Goal: Communication & Community: Share content

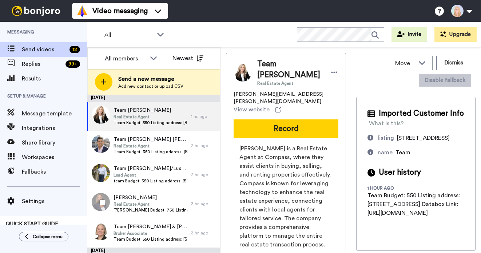
scroll to position [205, 0]
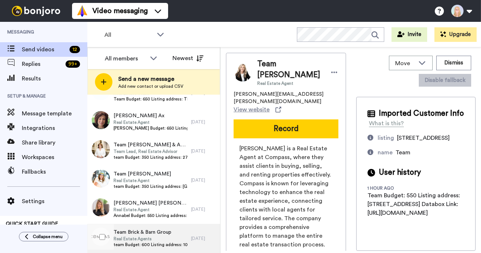
click at [163, 230] on span "Team Brick & Barn Group" at bounding box center [150, 231] width 74 height 7
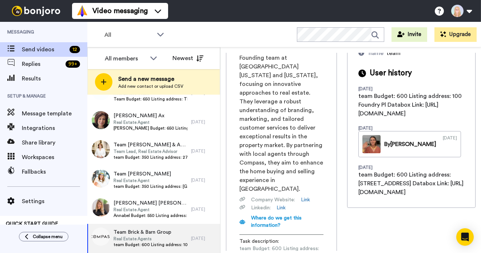
scroll to position [0, 96]
drag, startPoint x: 238, startPoint y: 204, endPoint x: 351, endPoint y: 204, distance: 113.1
click at [351, 204] on div "Team Brick & Barn Group Real Estate Agents emma.kallery@compass.com View websit…" at bounding box center [350, 152] width 249 height 198
copy span "https://app.databox.com/datawall/31015f375aa3fed88fda39a6b061bd6b2b976c868b99e89"
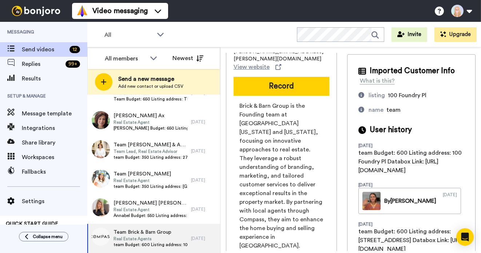
scroll to position [0, 0]
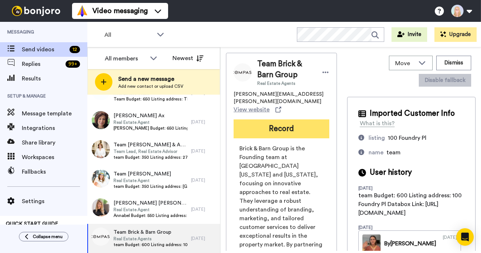
click at [297, 123] on button "Record" at bounding box center [281, 128] width 96 height 19
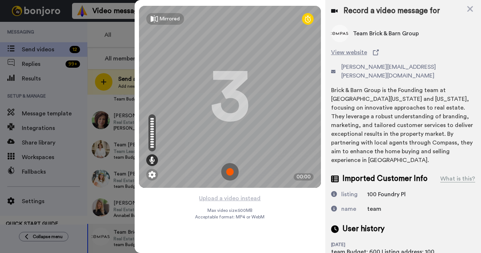
click at [231, 171] on img at bounding box center [229, 171] width 17 height 17
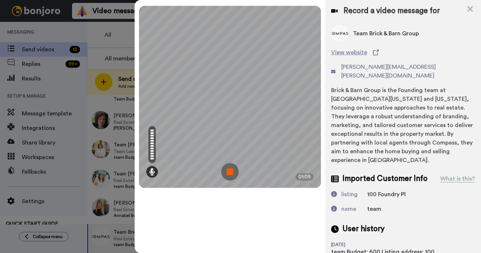
click at [231, 171] on img at bounding box center [229, 171] width 17 height 17
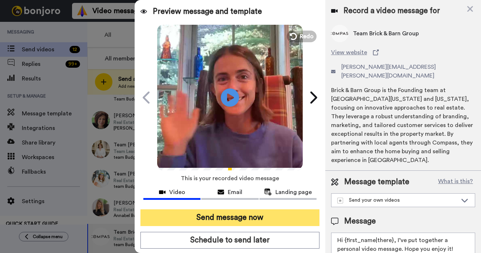
click at [244, 220] on button "Send message now" at bounding box center [229, 217] width 179 height 17
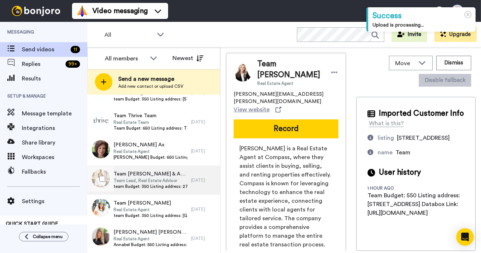
scroll to position [176, 0]
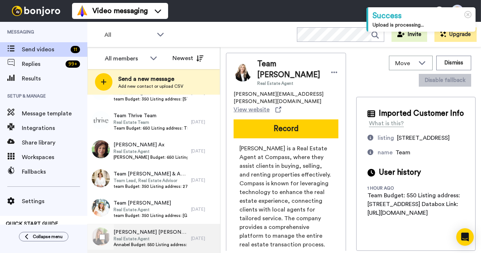
click at [156, 242] on span "Annabel Budget: 550 Listing address: 627 Hine Street, SE Databox Link: https://…" at bounding box center [150, 244] width 74 height 6
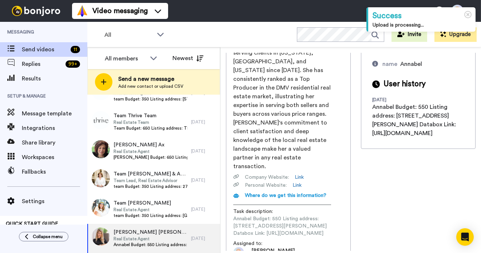
scroll to position [0, 98]
drag, startPoint x: 239, startPoint y: 205, endPoint x: 354, endPoint y: 205, distance: 115.3
click at [354, 205] on div "Annabel Annabel Burch-Murton Real Estate Agent Annabel.BurchMurton@compass.com …" at bounding box center [350, 152] width 249 height 198
copy span "https://app.databox.com/datawall/f2909005534ed5c71d95eafbd184dbc94a0977868b9ac3c"
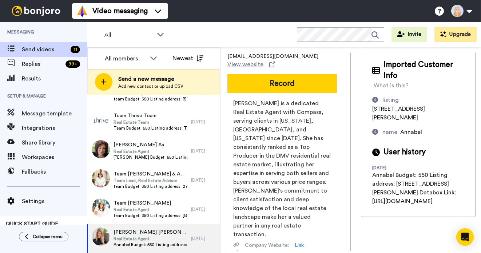
scroll to position [0, 0]
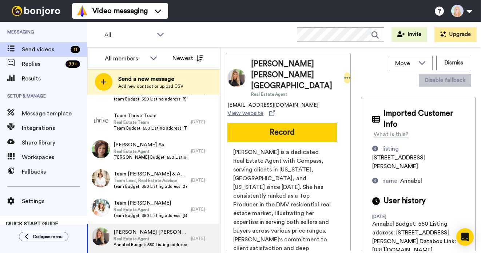
click at [344, 74] on icon at bounding box center [347, 77] width 7 height 7
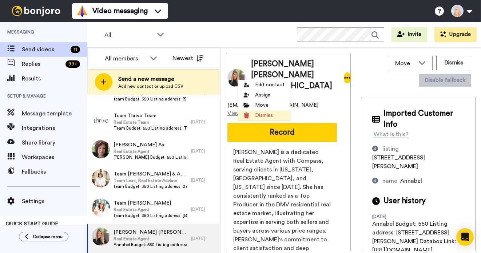
click at [265, 116] on li "Dismiss" at bounding box center [263, 115] width 53 height 10
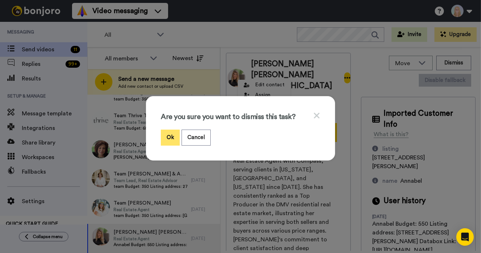
click at [169, 139] on button "Ok" at bounding box center [170, 137] width 19 height 16
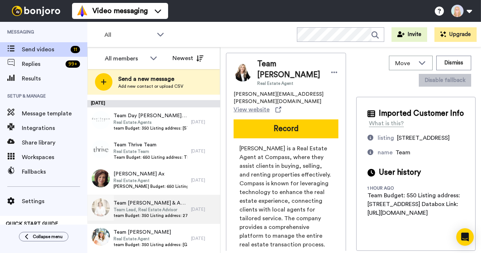
scroll to position [147, 0]
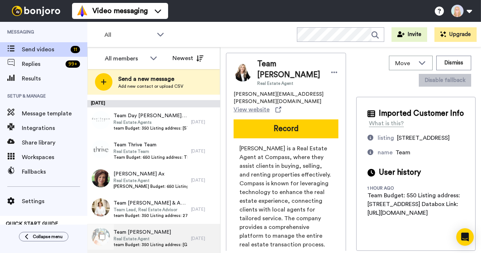
click at [159, 235] on span "Team Wendy Elder" at bounding box center [150, 231] width 74 height 7
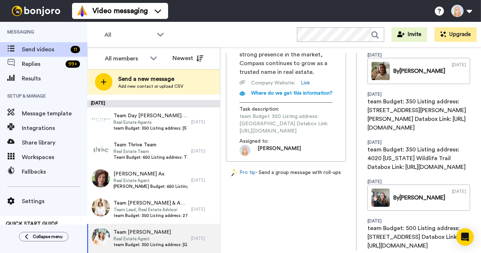
scroll to position [0, 97]
drag, startPoint x: 240, startPoint y: 105, endPoint x: 351, endPoint y: 109, distance: 111.7
click at [351, 109] on div "Team Wendy Elder Real Estate Agent wendy.elder@compass.com View website Record …" at bounding box center [350, 152] width 249 height 198
copy span "https://app.databox.com/datawall/93f0bde885a7dba29aa1b1e2a24e63fa233c94c68b9b092"
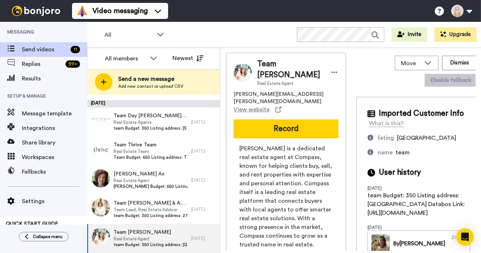
scroll to position [0, 21]
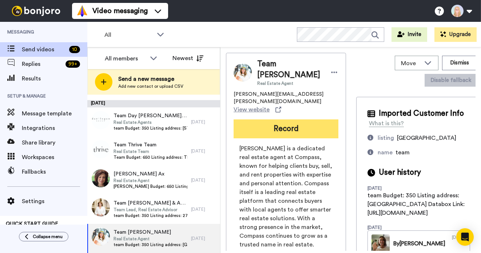
click at [270, 119] on button "Record" at bounding box center [285, 128] width 105 height 19
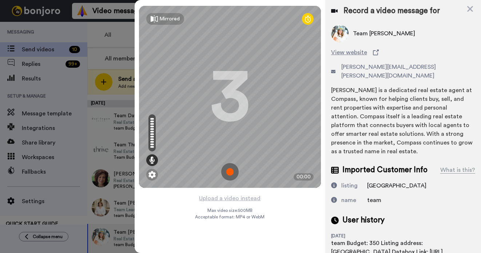
click at [228, 171] on img at bounding box center [229, 171] width 17 height 17
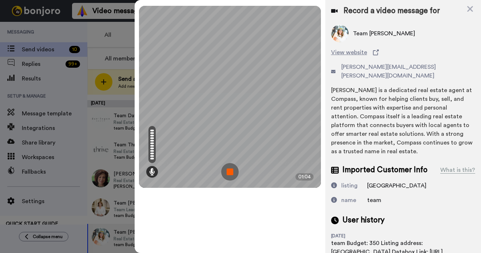
click at [228, 171] on img at bounding box center [229, 171] width 17 height 17
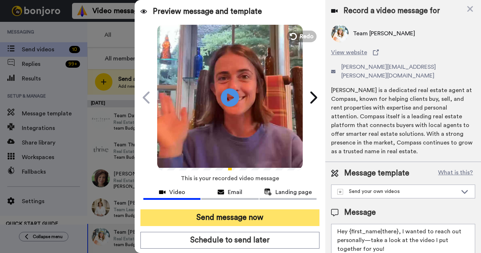
click at [248, 216] on button "Send message now" at bounding box center [229, 217] width 179 height 17
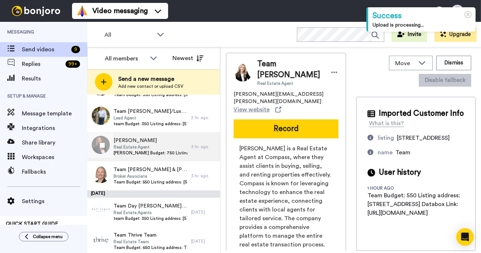
scroll to position [118, 0]
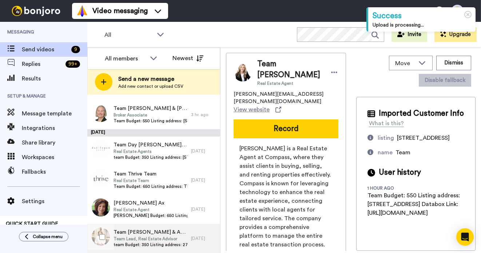
click at [161, 237] on span "Team Lead, Real Estate Advisor" at bounding box center [150, 239] width 74 height 6
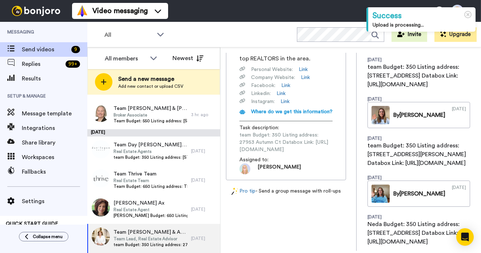
scroll to position [0, 100]
drag, startPoint x: 239, startPoint y: 121, endPoint x: 351, endPoint y: 122, distance: 112.7
click at [351, 122] on div "Team Neda Nourani & Associates Team Lead, Real Estate Advisor neda@homesbyneda.…" at bounding box center [350, 152] width 249 height 198
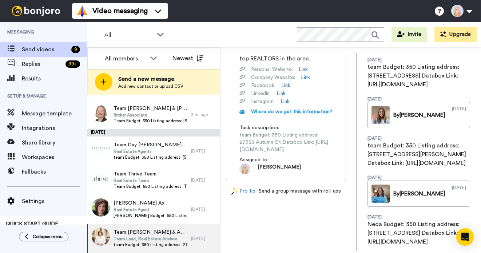
copy span "https://app.databox.com/datawall/b67d5d03e0267e7ce86574e66356eb214e9931068b9b720"
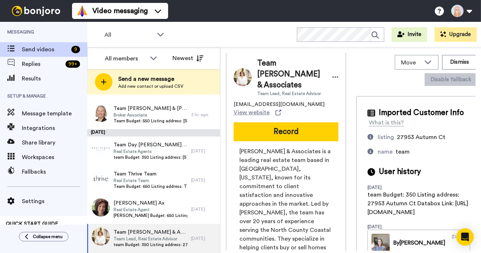
scroll to position [0, 0]
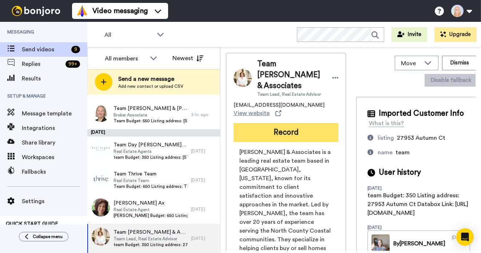
click at [289, 123] on button "Record" at bounding box center [285, 132] width 105 height 19
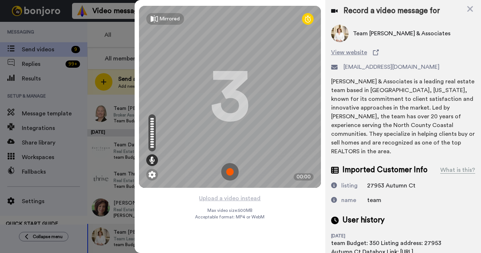
click at [230, 171] on img at bounding box center [229, 171] width 17 height 17
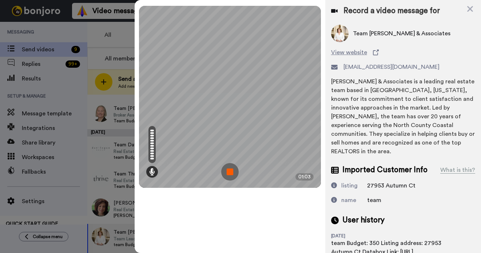
click at [230, 171] on img at bounding box center [229, 171] width 17 height 17
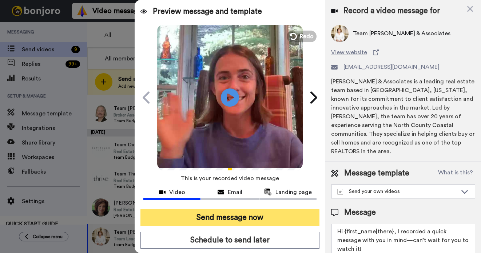
click at [250, 218] on button "Send message now" at bounding box center [229, 217] width 179 height 17
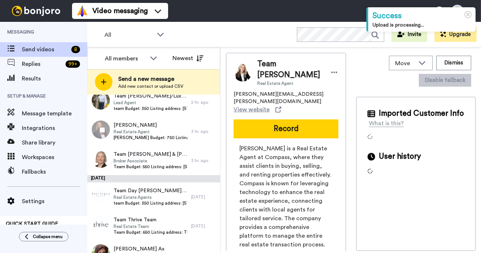
scroll to position [89, 0]
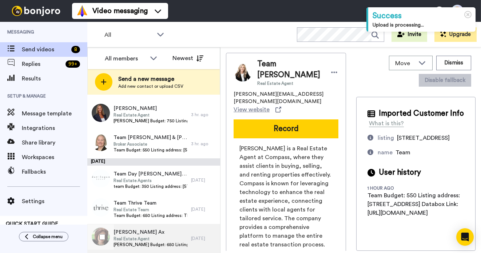
click at [155, 239] on span "Real Estate Agent" at bounding box center [150, 239] width 74 height 6
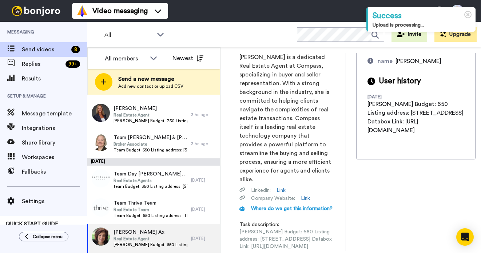
scroll to position [0, 98]
drag, startPoint x: 239, startPoint y: 205, endPoint x: 352, endPoint y: 204, distance: 112.4
click at [352, 204] on div "Margie Margie Ax Real Estate Agent margie.ax@compass.com View website Record Ma…" at bounding box center [350, 152] width 249 height 198
copy span "https://app.databox.com/datawall/1ac83a1353c399959a8cab05496dcbd733c5c8c68b9b8fe"
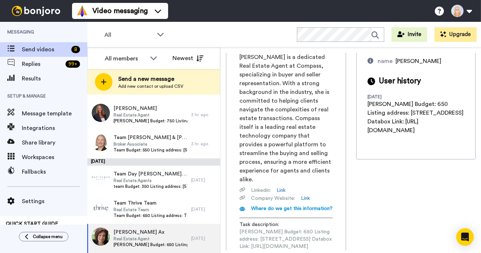
scroll to position [0, 0]
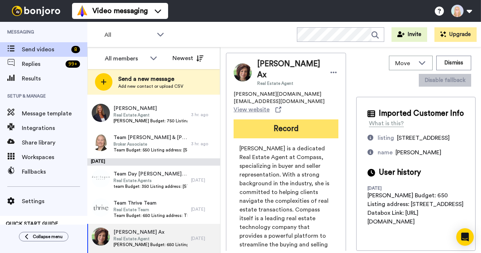
click at [265, 119] on button "Record" at bounding box center [285, 128] width 105 height 19
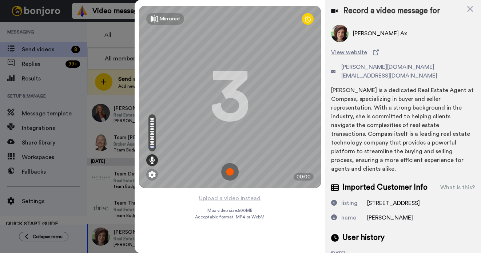
click at [230, 171] on img at bounding box center [229, 171] width 17 height 17
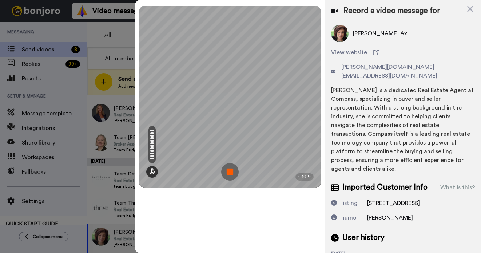
click at [230, 171] on img at bounding box center [229, 171] width 17 height 17
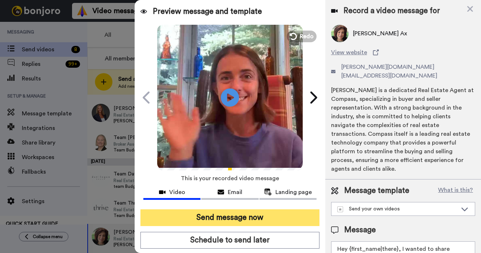
click at [253, 220] on button "Send message now" at bounding box center [229, 217] width 179 height 17
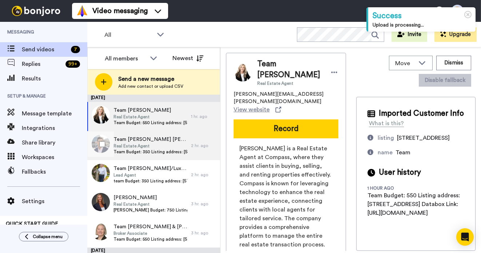
scroll to position [60, 0]
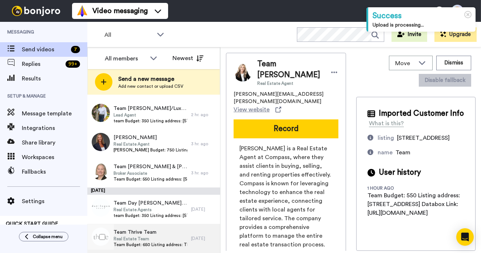
click at [153, 235] on span "Team Thrive Team" at bounding box center [150, 231] width 74 height 7
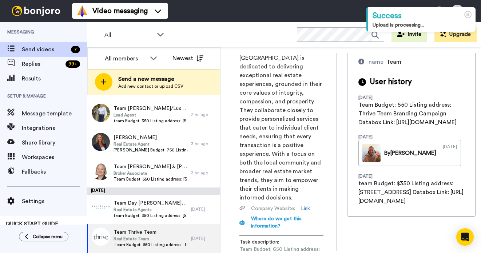
scroll to position [0, 94]
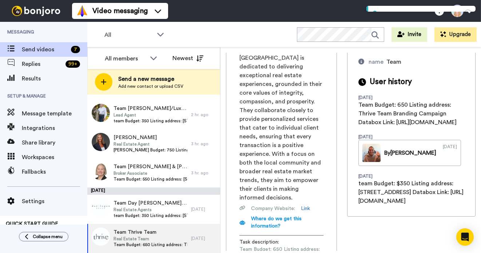
drag, startPoint x: 240, startPoint y: 204, endPoint x: 353, endPoint y: 203, distance: 113.8
click at [353, 203] on div "Team Thrive Team Real Estate Team thomas.hollingsworth@compass.com View website…" at bounding box center [350, 152] width 249 height 198
copy span "https://app.databox.com/datawall/4f6d1ac8acee242d082bf26937004e651abf1e868b9bd17"
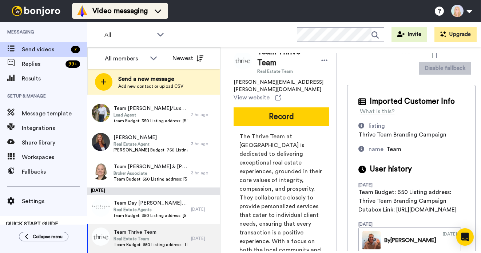
scroll to position [3, 0]
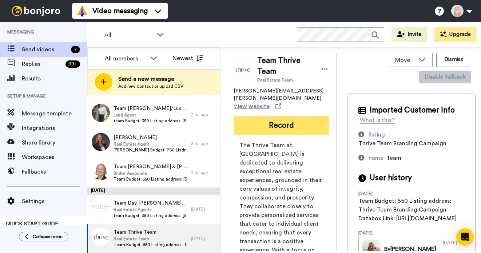
click at [290, 116] on button "Record" at bounding box center [281, 125] width 96 height 19
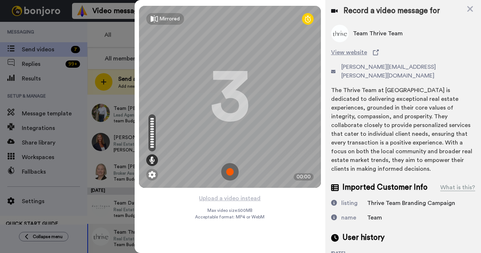
click at [232, 172] on img at bounding box center [229, 171] width 17 height 17
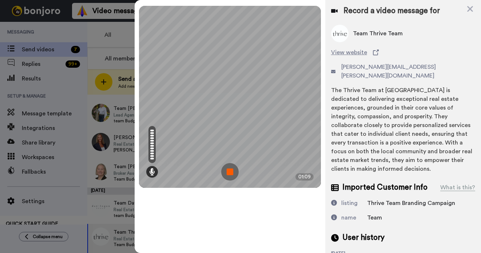
click at [232, 172] on img at bounding box center [229, 171] width 17 height 17
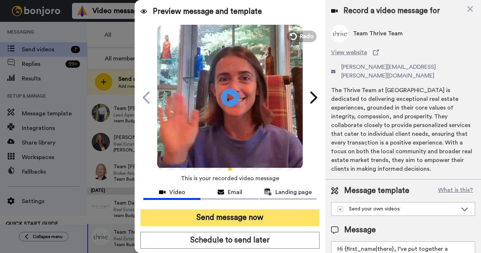
click at [239, 213] on button "Send message now" at bounding box center [229, 217] width 179 height 17
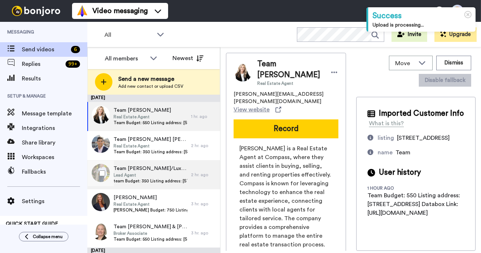
scroll to position [31, 0]
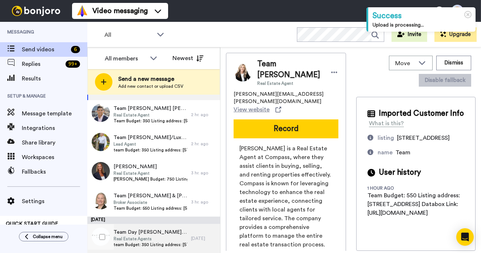
click at [155, 237] on span "Real Estate Agents" at bounding box center [150, 239] width 74 height 6
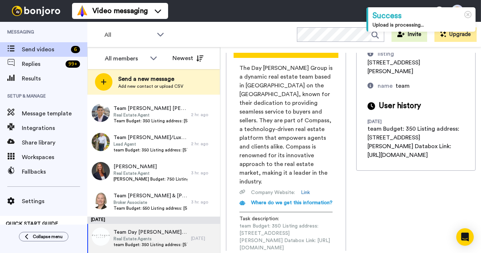
scroll to position [0, 97]
drag, startPoint x: 238, startPoint y: 204, endPoint x: 350, endPoint y: 205, distance: 112.0
click at [346, 205] on div "Team Day [PERSON_NAME] Group Real Estate Agents [EMAIL_ADDRESS][DOMAIN_NAME] Vi…" at bounding box center [286, 123] width 120 height 309
copy span "[URL][DOMAIN_NAME]"
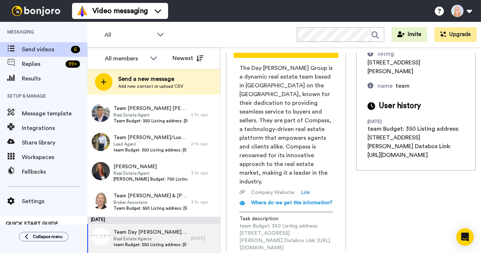
scroll to position [0, 0]
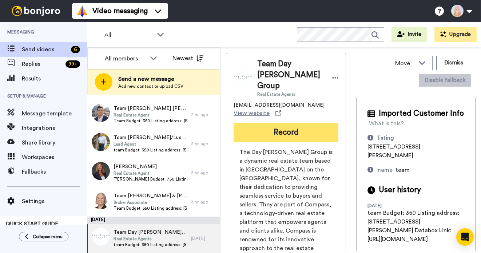
click at [285, 123] on button "Record" at bounding box center [285, 132] width 105 height 19
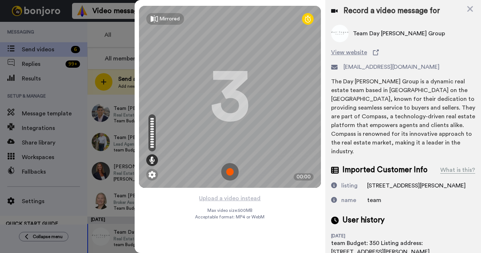
click at [229, 168] on img at bounding box center [229, 171] width 17 height 17
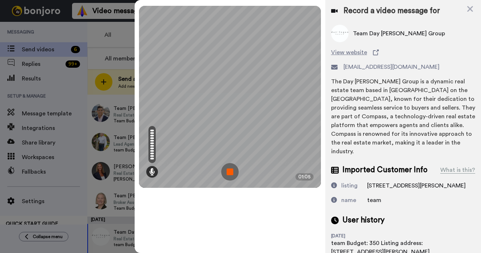
click at [229, 169] on img at bounding box center [229, 171] width 17 height 17
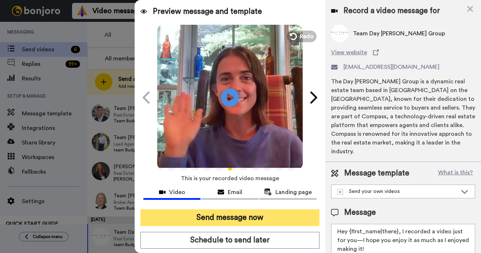
click at [239, 215] on button "Send message now" at bounding box center [229, 217] width 179 height 17
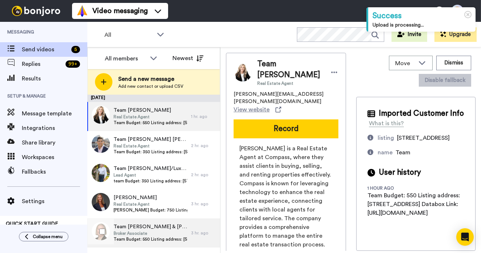
click at [156, 236] on span "Team Budget: 550 Listing address: 2111 W California Street Databox Link: https:…" at bounding box center [150, 239] width 74 height 6
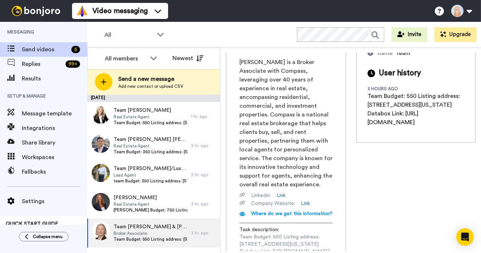
scroll to position [0, 94]
drag, startPoint x: 239, startPoint y: 204, endPoint x: 353, endPoint y: 204, distance: 113.8
click at [353, 204] on div "Team Sally Schoeffel & Elizabeth Callaway Broker Associate elizabeth.callaway@c…" at bounding box center [350, 152] width 249 height 198
copy span "https://app.databox.com/datawall/53e496ee083ba744fb3f921f8312e3365a45f6068baf4ea"
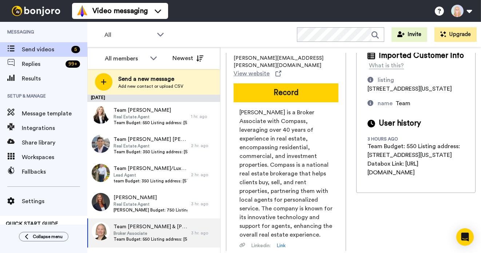
scroll to position [0, 0]
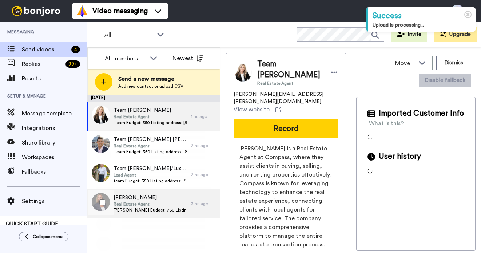
click at [143, 198] on span "Dina Dina Piterniece" at bounding box center [150, 197] width 74 height 7
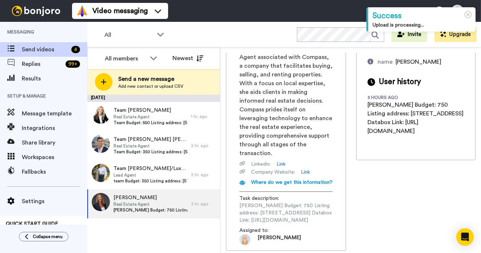
scroll to position [0, 96]
drag, startPoint x: 240, startPoint y: 204, endPoint x: 350, endPoint y: 203, distance: 110.2
click at [332, 203] on span "Dina Budget: 750 Listing address: 5101 Saint Vrain Road Databox Link: https://a…" at bounding box center [285, 213] width 93 height 22
copy span "https://app.databox.com/datawall/5170b8064be01cf9b706e3e714ce08283fd4a6468baf447"
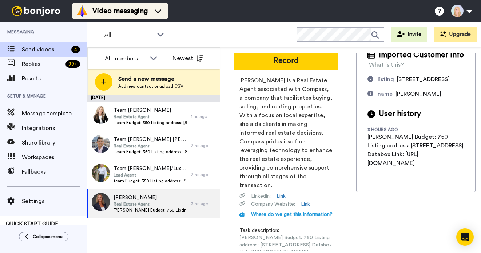
scroll to position [0, 0]
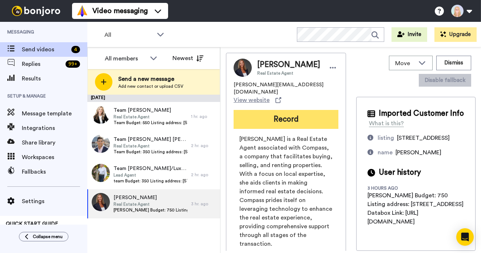
click at [280, 117] on button "Record" at bounding box center [285, 119] width 105 height 19
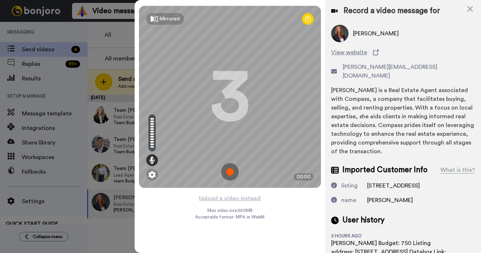
click at [230, 170] on img at bounding box center [229, 171] width 17 height 17
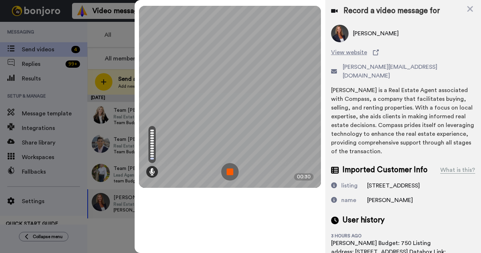
click at [228, 172] on img at bounding box center [229, 171] width 17 height 17
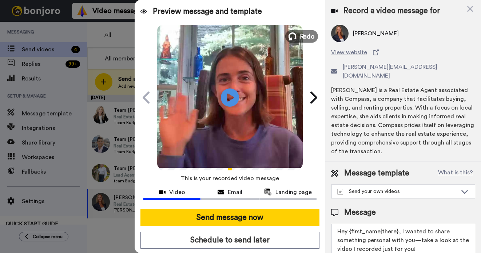
click at [301, 37] on span "Redo" at bounding box center [306, 35] width 15 height 9
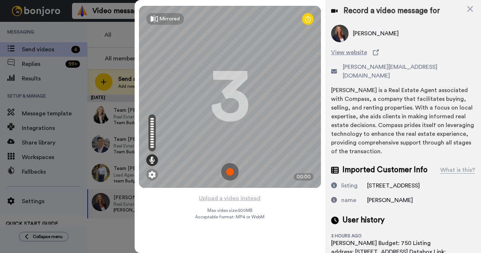
click at [228, 169] on img at bounding box center [229, 171] width 17 height 17
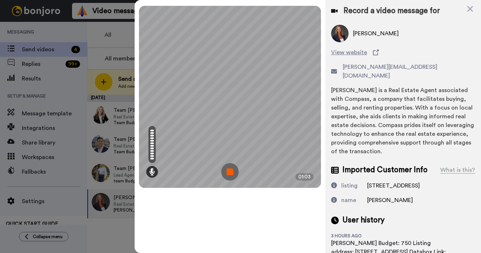
click at [228, 169] on img at bounding box center [229, 171] width 17 height 17
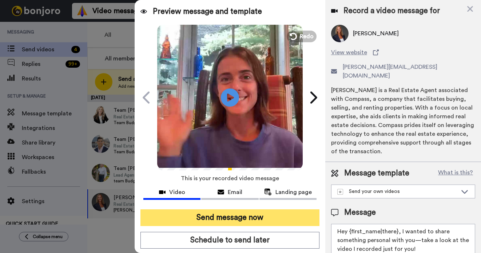
click at [235, 219] on button "Send message now" at bounding box center [229, 217] width 179 height 17
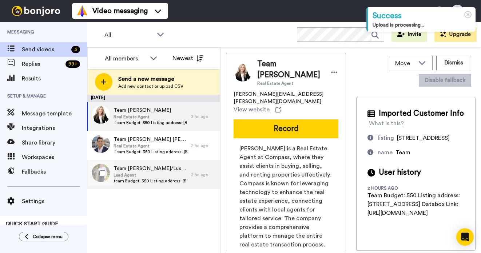
click at [156, 176] on span "Lead Agent" at bounding box center [150, 175] width 74 height 6
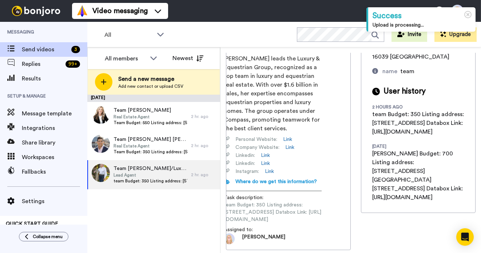
scroll to position [0, 93]
drag, startPoint x: 239, startPoint y: 204, endPoint x: 350, endPoint y: 205, distance: 110.9
click at [327, 205] on div "[PERSON_NAME] leads the Luxury & Equestrian Group, recognized as a top team in …" at bounding box center [272, 149] width 109 height 190
copy span "[URL][DOMAIN_NAME]"
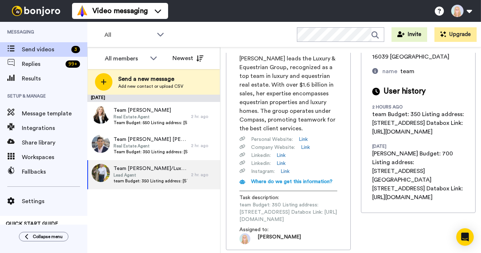
scroll to position [0, 0]
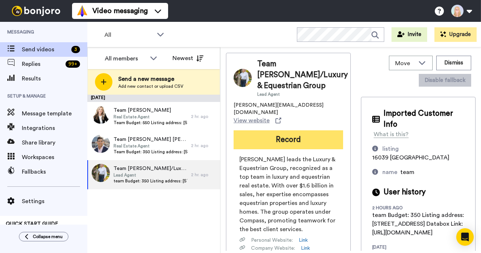
click at [278, 130] on button "Record" at bounding box center [287, 139] width 109 height 19
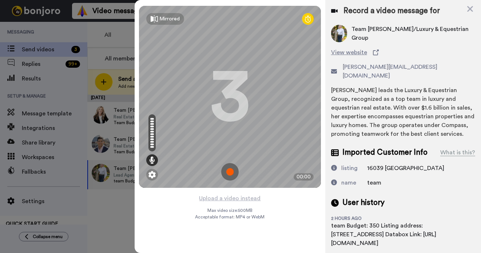
click at [231, 171] on img at bounding box center [229, 171] width 17 height 17
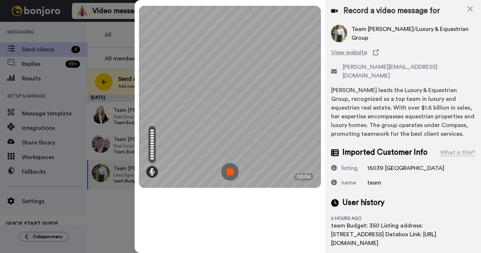
click at [231, 171] on img at bounding box center [229, 171] width 17 height 17
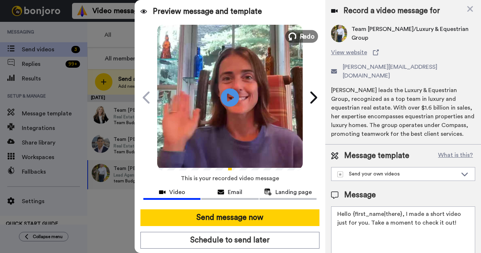
click at [301, 38] on span "Redo" at bounding box center [306, 35] width 15 height 9
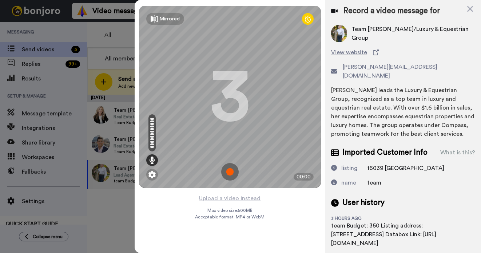
click at [229, 170] on img at bounding box center [229, 171] width 17 height 17
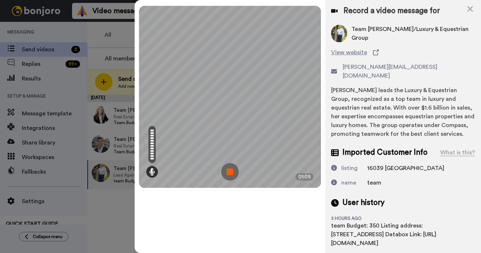
click at [229, 170] on img at bounding box center [229, 171] width 17 height 17
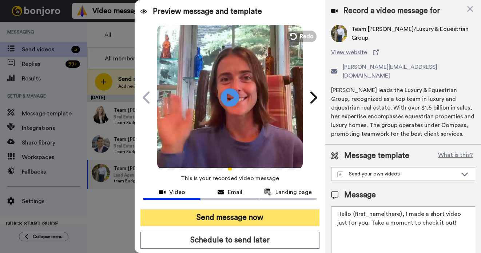
click at [238, 217] on button "Send message now" at bounding box center [229, 217] width 179 height 17
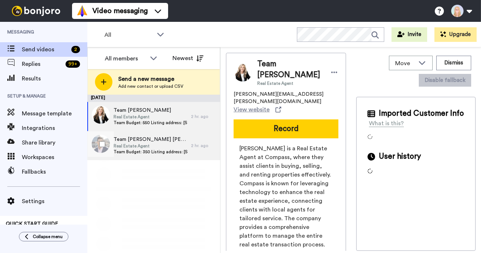
click at [154, 147] on span "Real Estate Agent" at bounding box center [150, 146] width 74 height 6
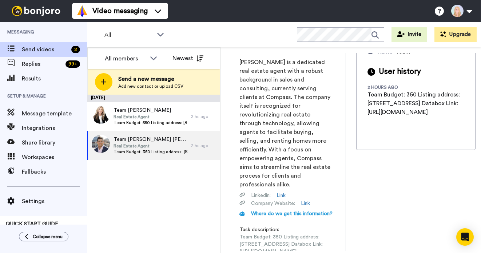
scroll to position [0, 91]
drag, startPoint x: 239, startPoint y: 205, endPoint x: 353, endPoint y: 205, distance: 114.2
click at [353, 205] on div "Team [PERSON_NAME] [PERSON_NAME] Residential Real Estate Agent [EMAIL_ADDRESS][…" at bounding box center [350, 152] width 249 height 198
copy span "[URL][DOMAIN_NAME]"
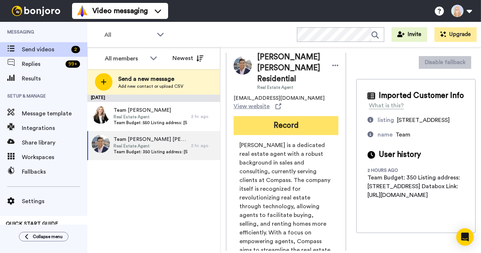
scroll to position [2, 0]
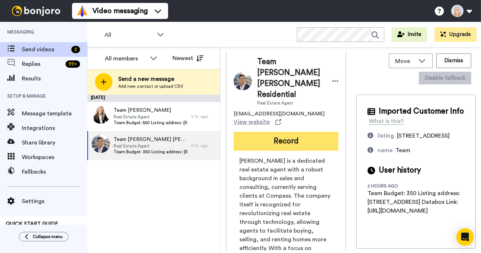
click at [292, 132] on button "Record" at bounding box center [285, 141] width 105 height 19
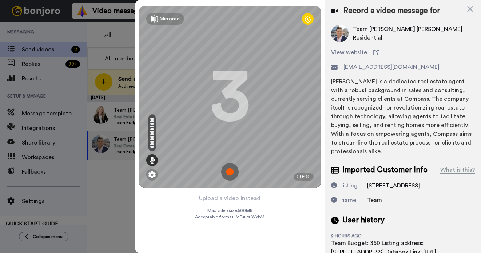
click at [229, 169] on img at bounding box center [229, 171] width 17 height 17
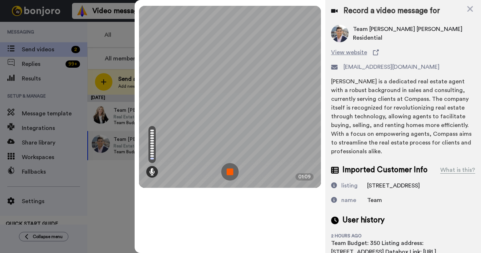
click at [229, 169] on img at bounding box center [229, 171] width 17 height 17
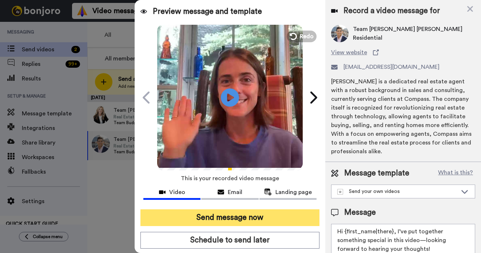
click at [230, 214] on button "Send message now" at bounding box center [229, 217] width 179 height 17
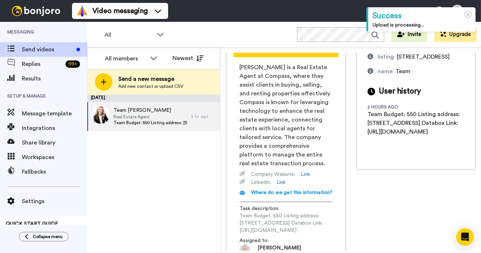
scroll to position [0, 94]
drag, startPoint x: 240, startPoint y: 205, endPoint x: 352, endPoint y: 207, distance: 112.7
click at [352, 207] on div "Team [PERSON_NAME] Real Estate Agent [PERSON_NAME][EMAIL_ADDRESS][PERSON_NAME][…" at bounding box center [350, 152] width 249 height 198
copy span "[URL][DOMAIN_NAME]"
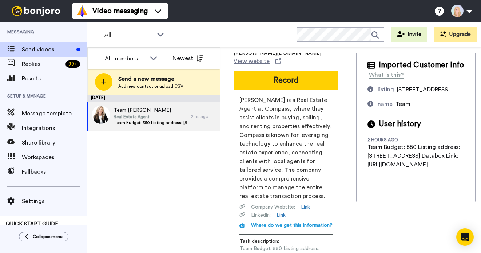
scroll to position [34, 0]
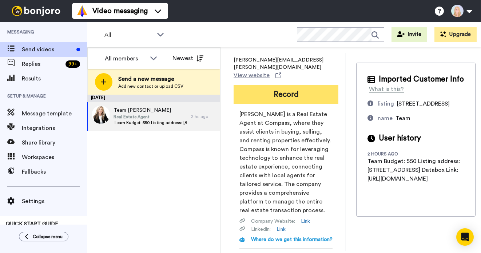
click at [305, 85] on button "Record" at bounding box center [285, 94] width 105 height 19
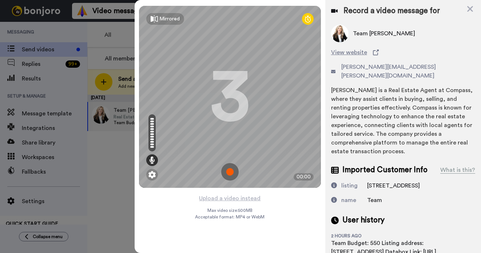
click at [230, 171] on img at bounding box center [229, 171] width 17 height 17
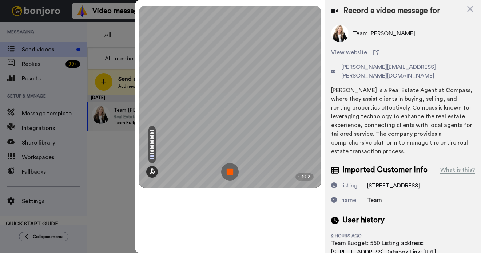
click at [230, 171] on img at bounding box center [229, 171] width 17 height 17
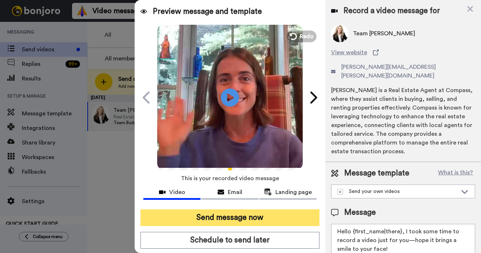
click at [244, 212] on button "Send message now" at bounding box center [229, 217] width 179 height 17
